Goal: Task Accomplishment & Management: Manage account settings

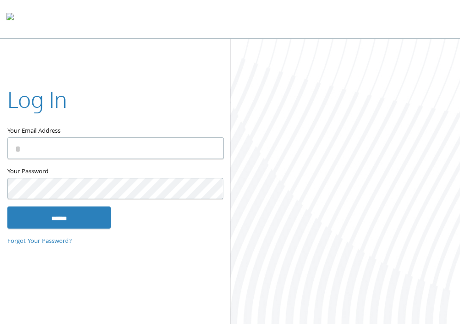
click at [143, 149] on input "Your Email Address" at bounding box center [115, 148] width 216 height 22
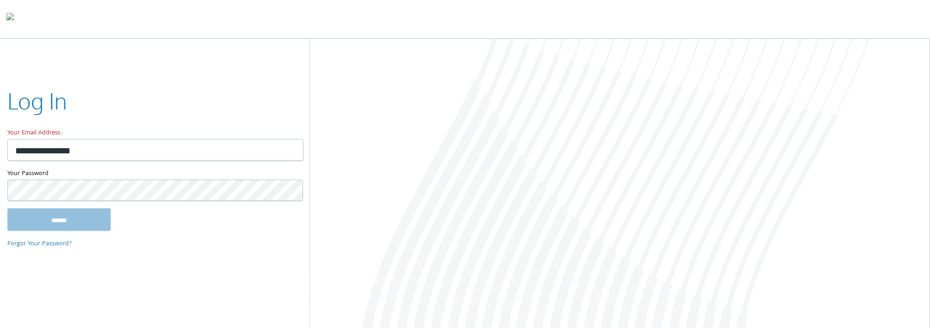
type input "**********"
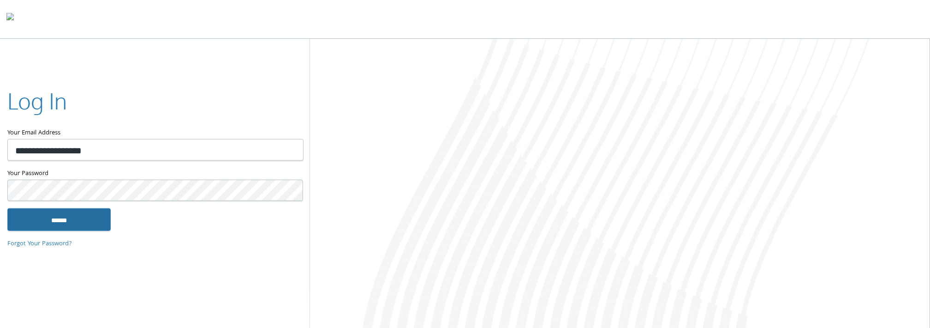
click at [64, 218] on input "******" at bounding box center [58, 219] width 103 height 22
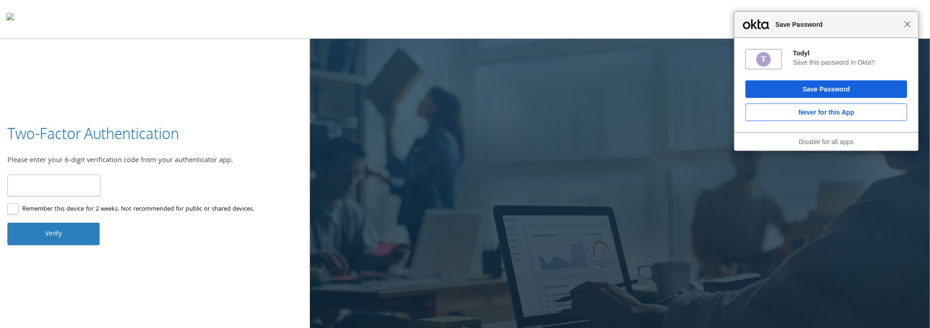
click at [911, 25] on span "Close" at bounding box center [907, 24] width 7 height 7
